Goal: Task Accomplishment & Management: Manage account settings

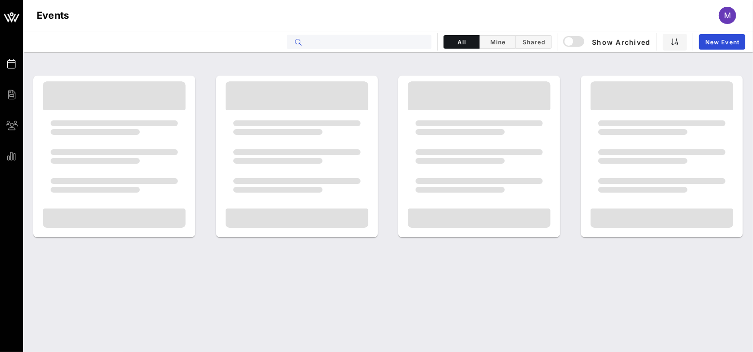
click at [371, 46] on input "text" at bounding box center [365, 42] width 119 height 13
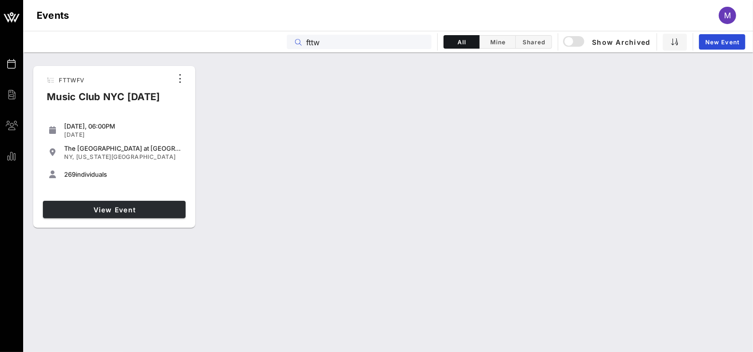
type input "fttw"
click at [150, 207] on span "View Event" at bounding box center [114, 210] width 135 height 8
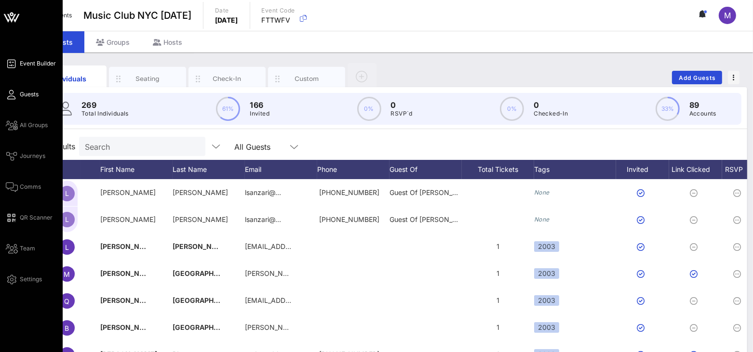
click at [20, 62] on span "Event Builder" at bounding box center [38, 63] width 36 height 9
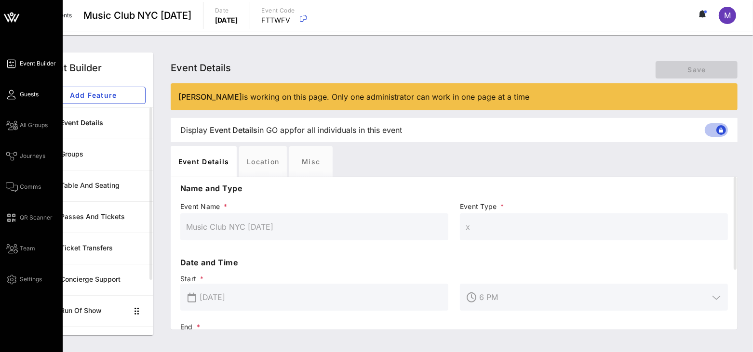
click at [20, 91] on span "Guests" at bounding box center [29, 94] width 19 height 9
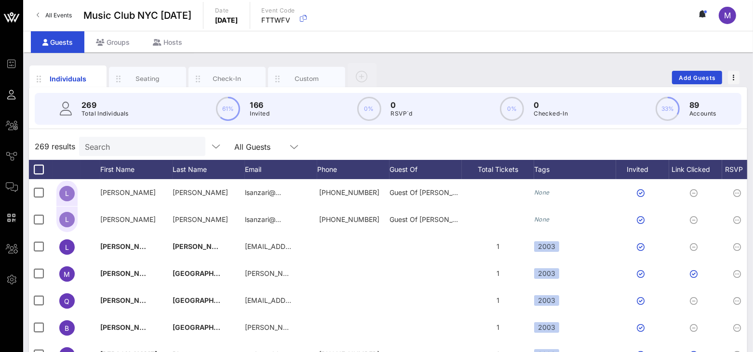
click at [652, 67] on div "Individuals Seating Check-In Custom Add Guests" at bounding box center [388, 77] width 718 height 31
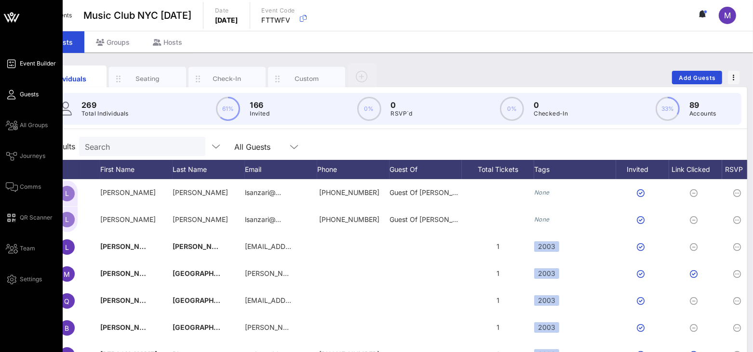
click at [10, 63] on icon at bounding box center [12, 63] width 12 height 1
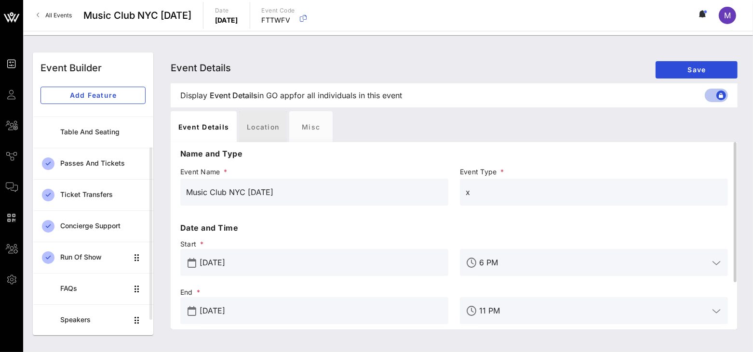
click at [260, 133] on div "Location" at bounding box center [263, 126] width 48 height 31
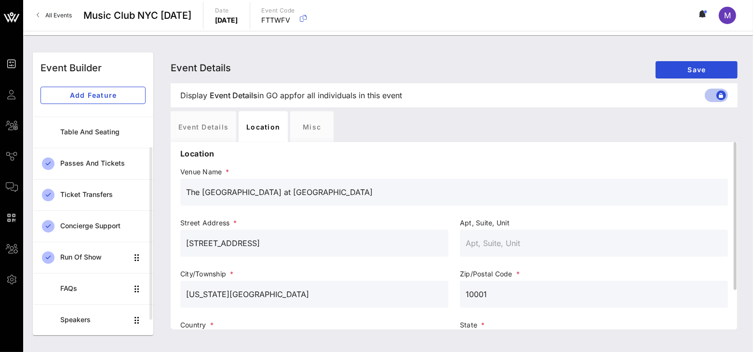
drag, startPoint x: 340, startPoint y: 192, endPoint x: 186, endPoint y: 190, distance: 153.2
click at [186, 190] on input "The [GEOGRAPHIC_DATA] at [GEOGRAPHIC_DATA]" at bounding box center [454, 192] width 536 height 15
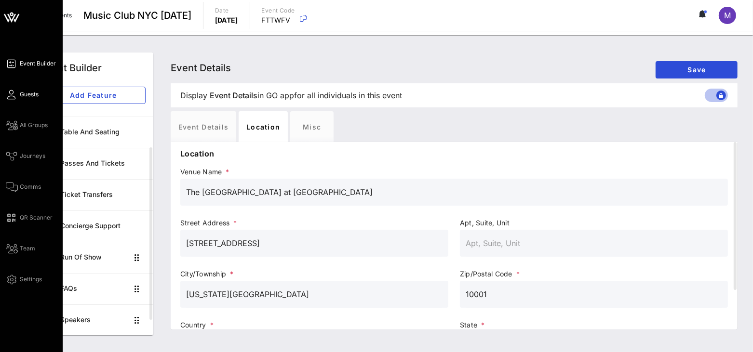
click at [10, 95] on icon at bounding box center [12, 94] width 12 height 1
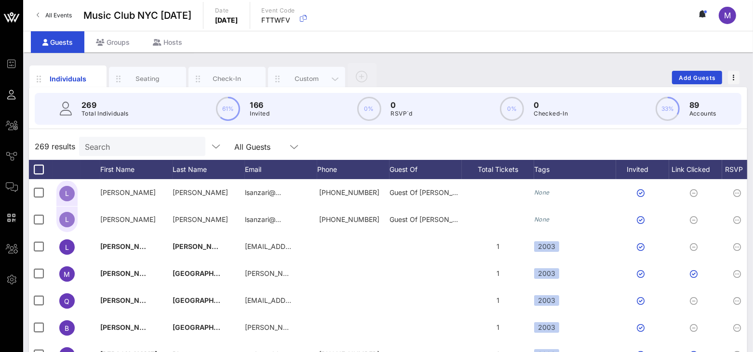
click at [290, 78] on div "Custom" at bounding box center [306, 78] width 43 height 9
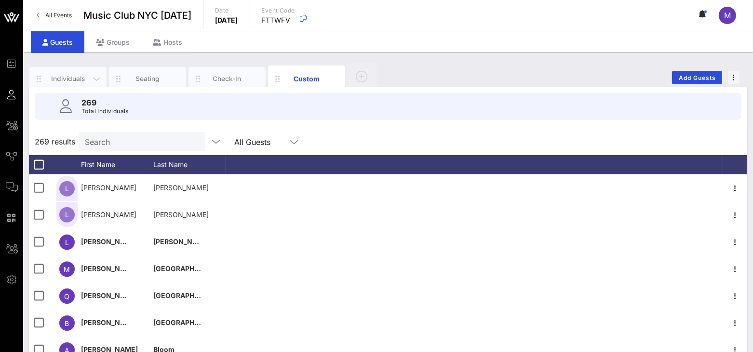
click at [72, 80] on div "Individuals" at bounding box center [68, 78] width 43 height 9
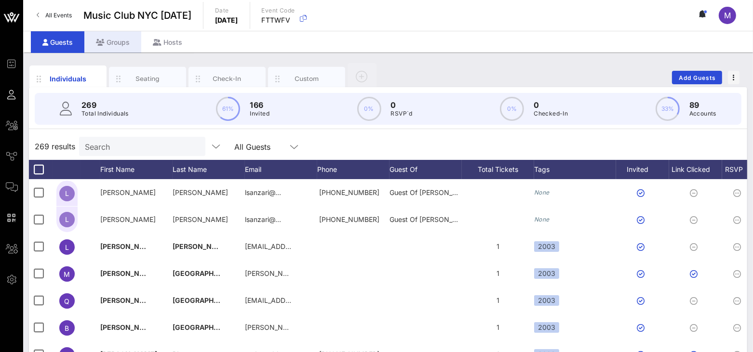
click at [106, 34] on div "Groups" at bounding box center [112, 42] width 57 height 22
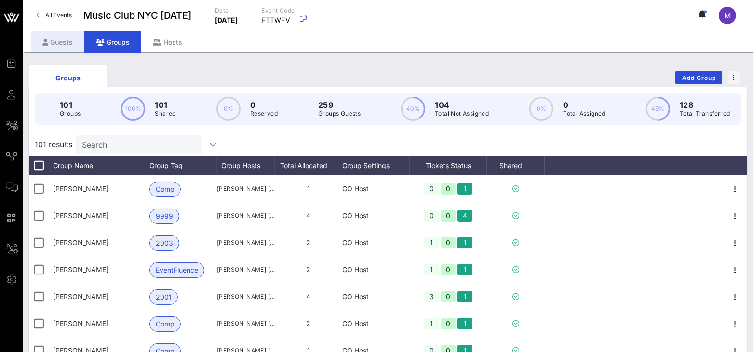
click at [61, 42] on div "Guests" at bounding box center [57, 42] width 53 height 22
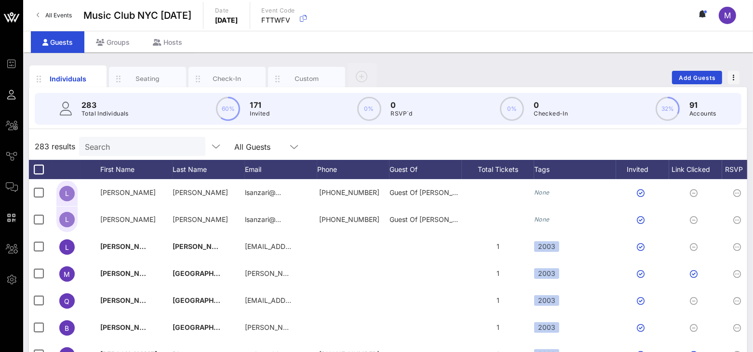
click at [644, 63] on div "Individuals Seating Check-In Custom Add Guests" at bounding box center [388, 77] width 718 height 31
click at [439, 66] on div "Individuals Seating Check-In Custom Add Guests" at bounding box center [388, 77] width 718 height 31
click at [634, 71] on div "Individuals Seating Check-In Custom Add Guests" at bounding box center [388, 77] width 718 height 31
click at [577, 64] on div "Individuals Seating Check-In Custom Add Guests" at bounding box center [388, 77] width 718 height 31
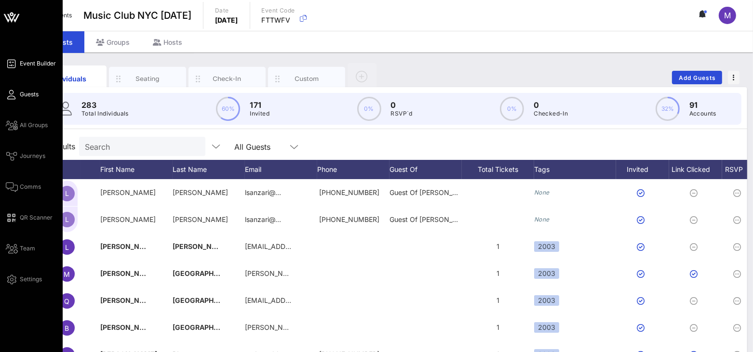
click at [19, 64] on link "Event Builder" at bounding box center [31, 64] width 50 height 12
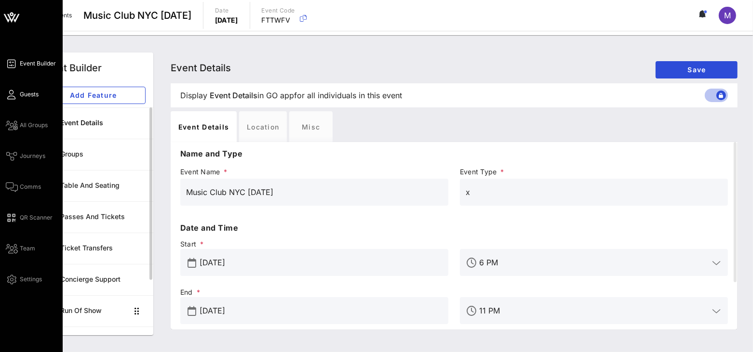
click at [8, 94] on icon at bounding box center [12, 94] width 12 height 1
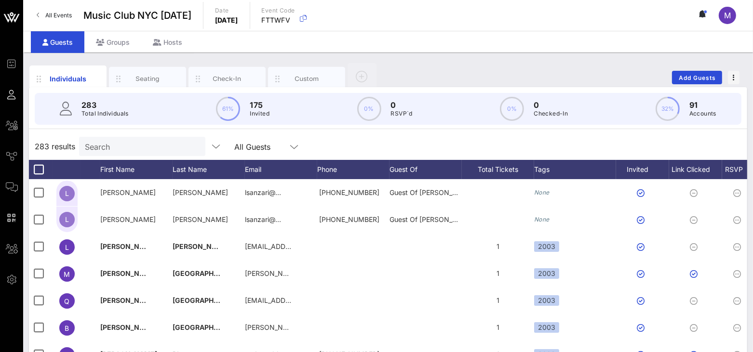
click at [528, 54] on div "Individuals Seating Check-In Custom Add Guests 283 Total Individuals 61% 175 In…" at bounding box center [387, 265] width 729 height 425
